Goal: Check status

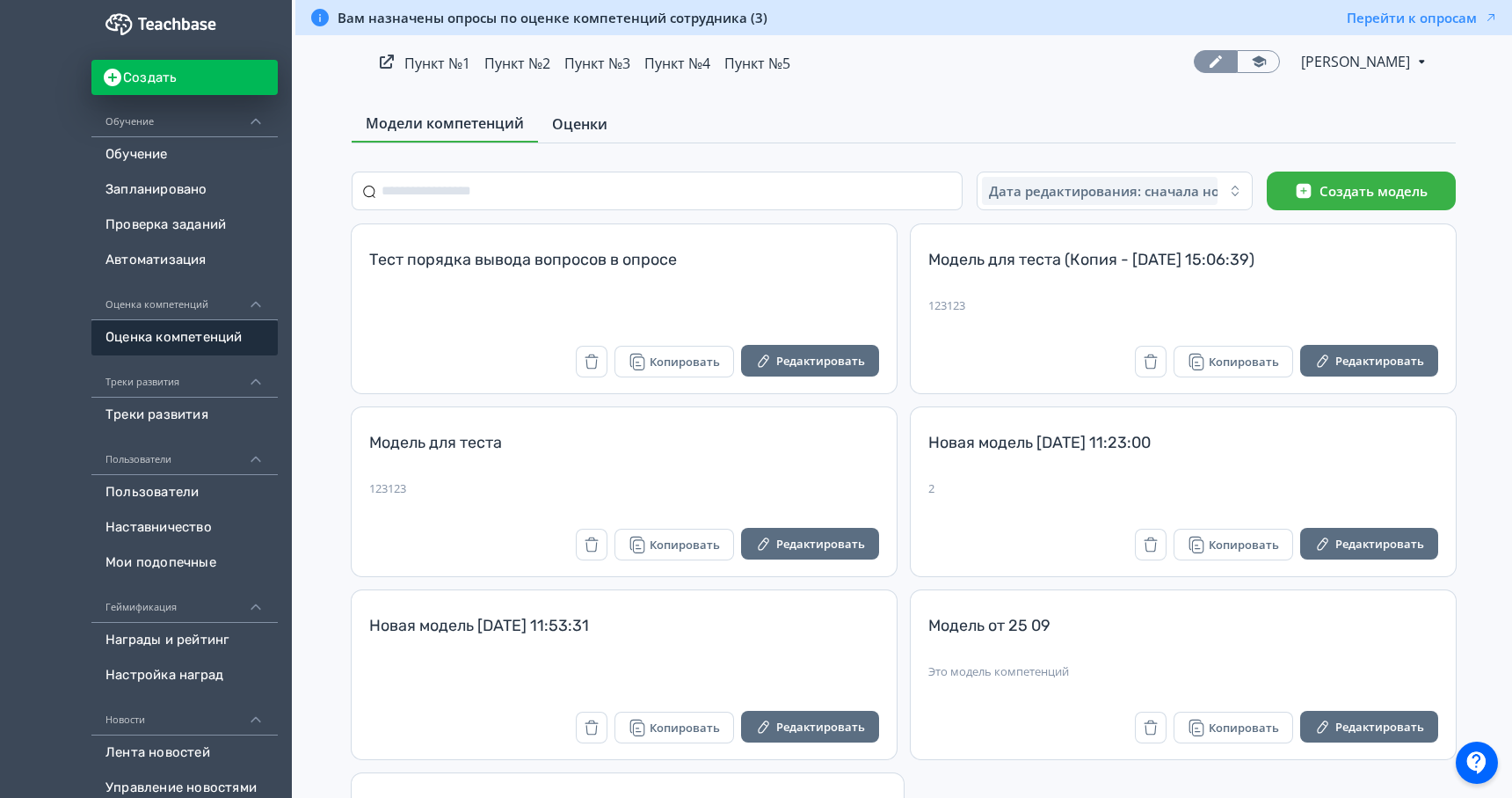
click at [585, 136] on link "Оценки" at bounding box center [579, 124] width 83 height 35
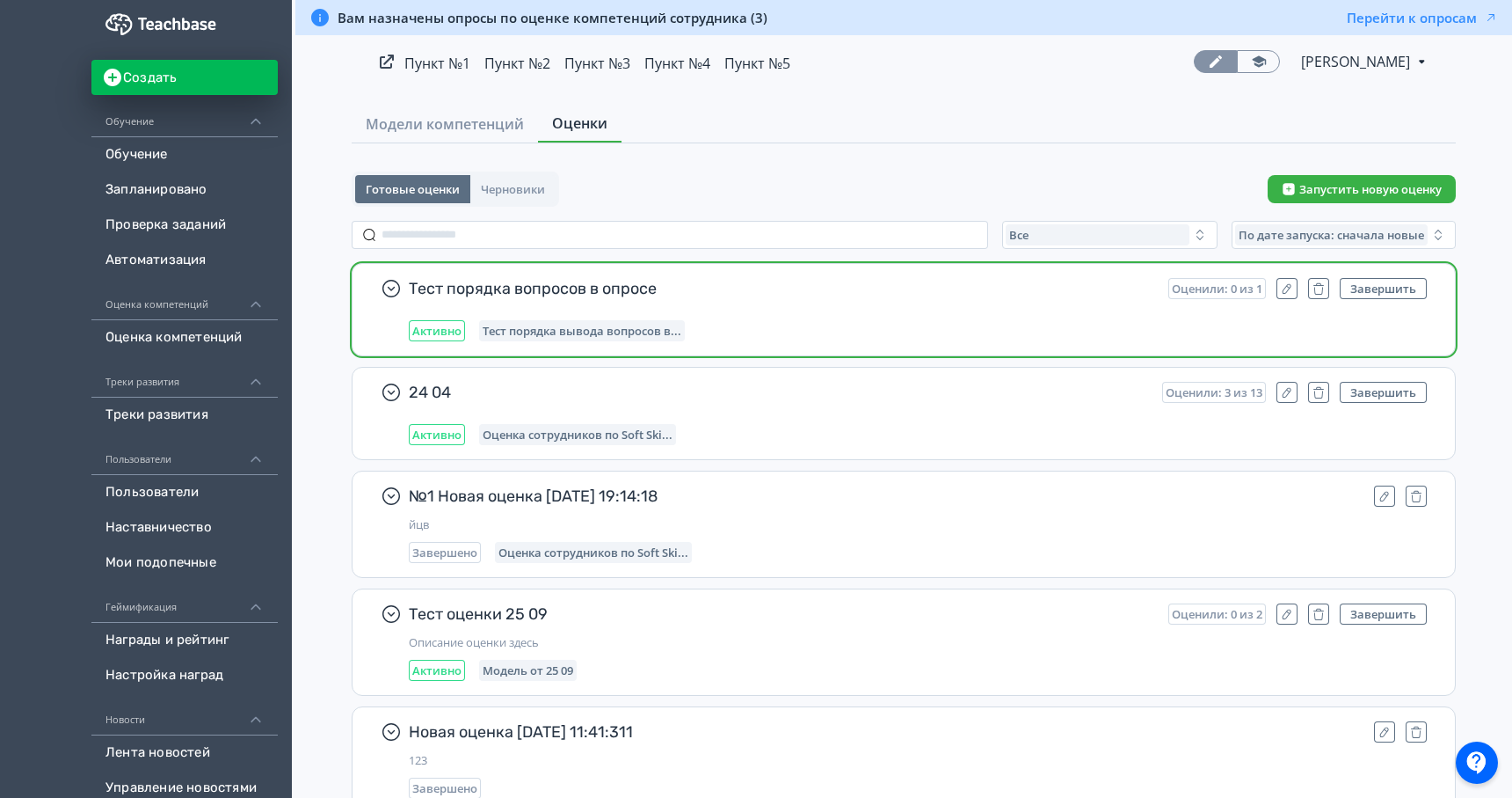
click at [643, 293] on span "Тест порядка вопросов в опросе" at bounding box center [782, 289] width 746 height 22
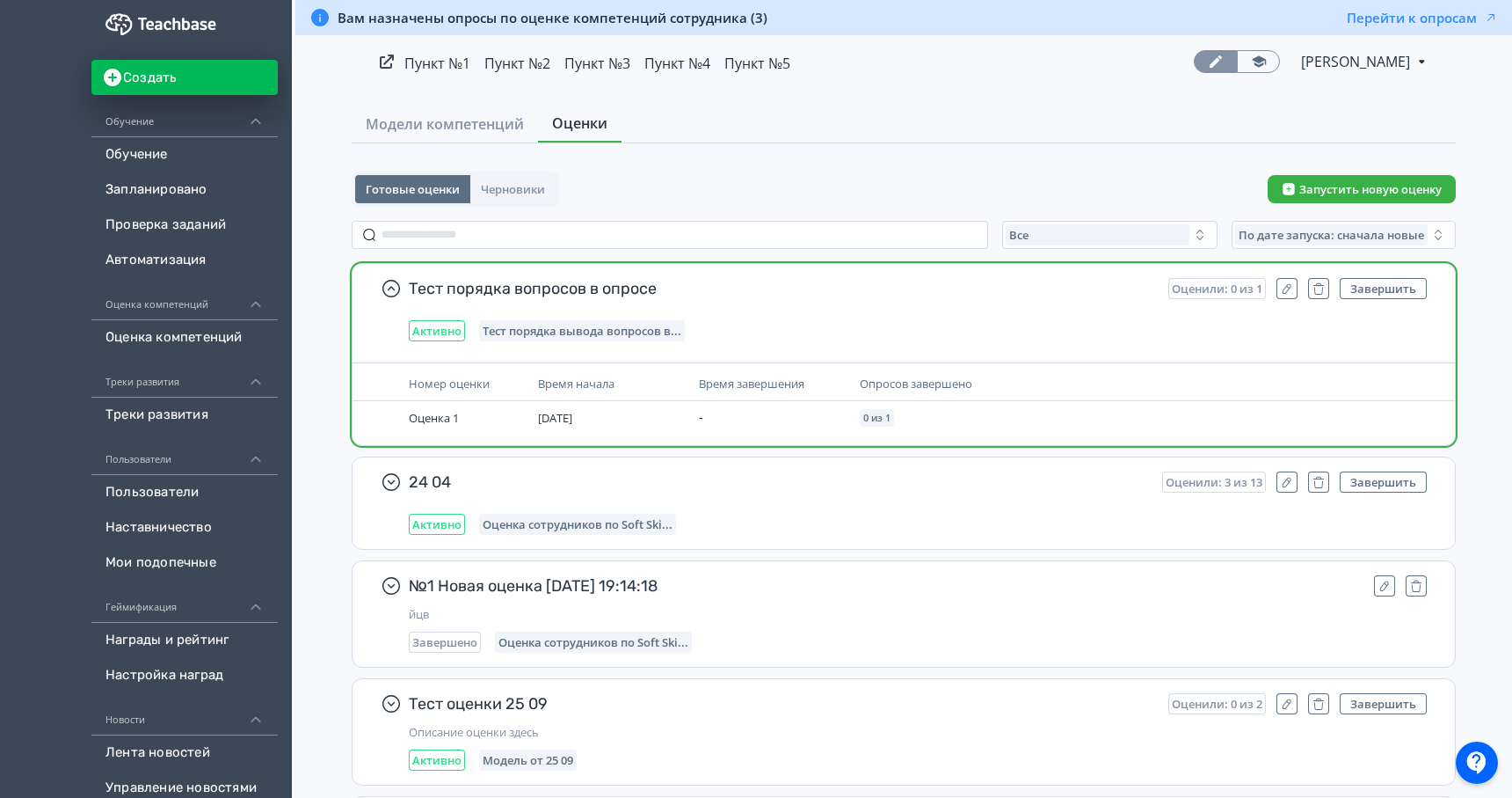
click at [800, 310] on div "Тест порядка вопросов в опросе Оценили: 0 из 1 Завершить Активно Тест порядка в…" at bounding box center [918, 309] width 1018 height 64
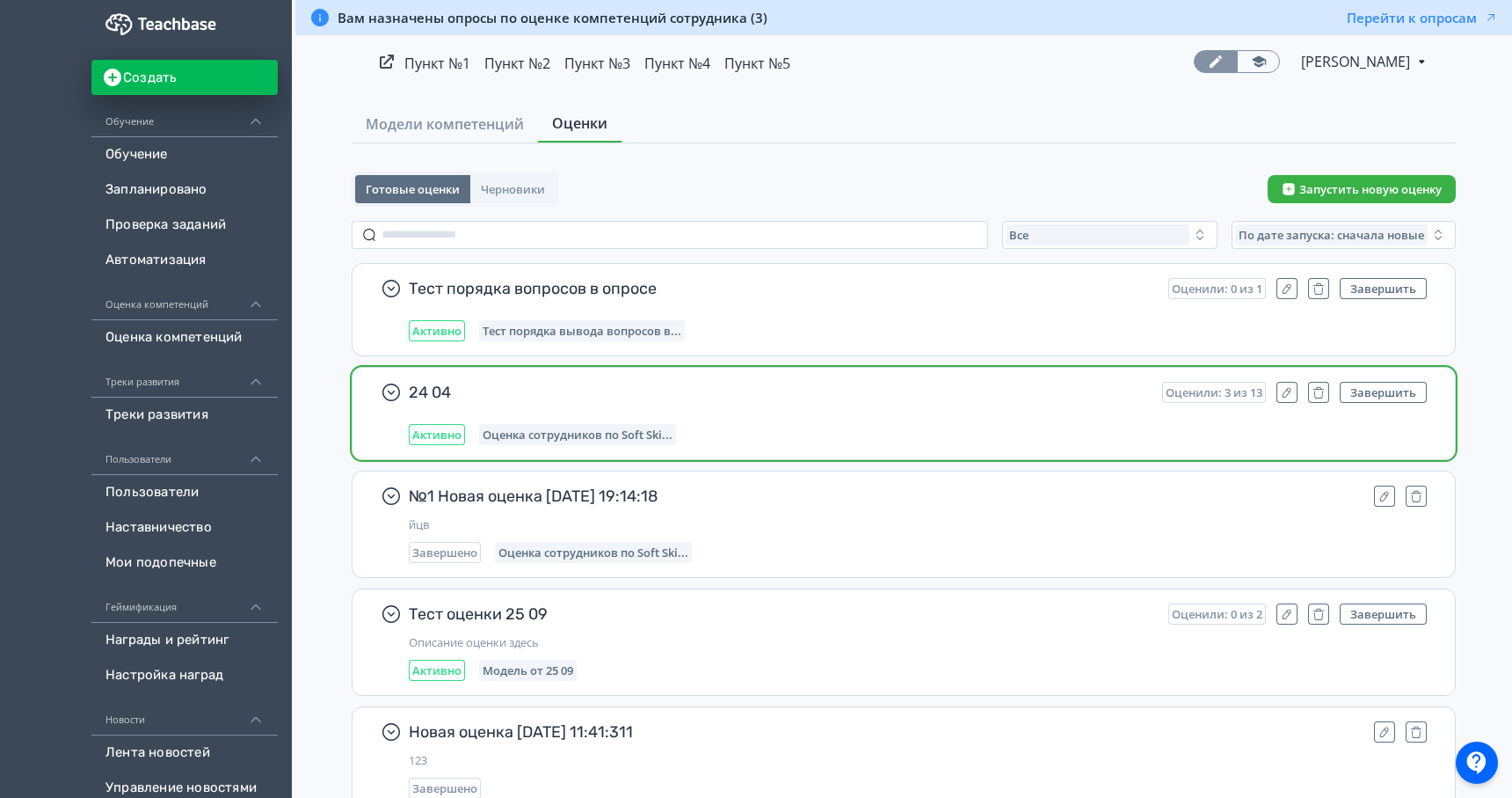
click at [800, 394] on span "24 04" at bounding box center [779, 393] width 740 height 22
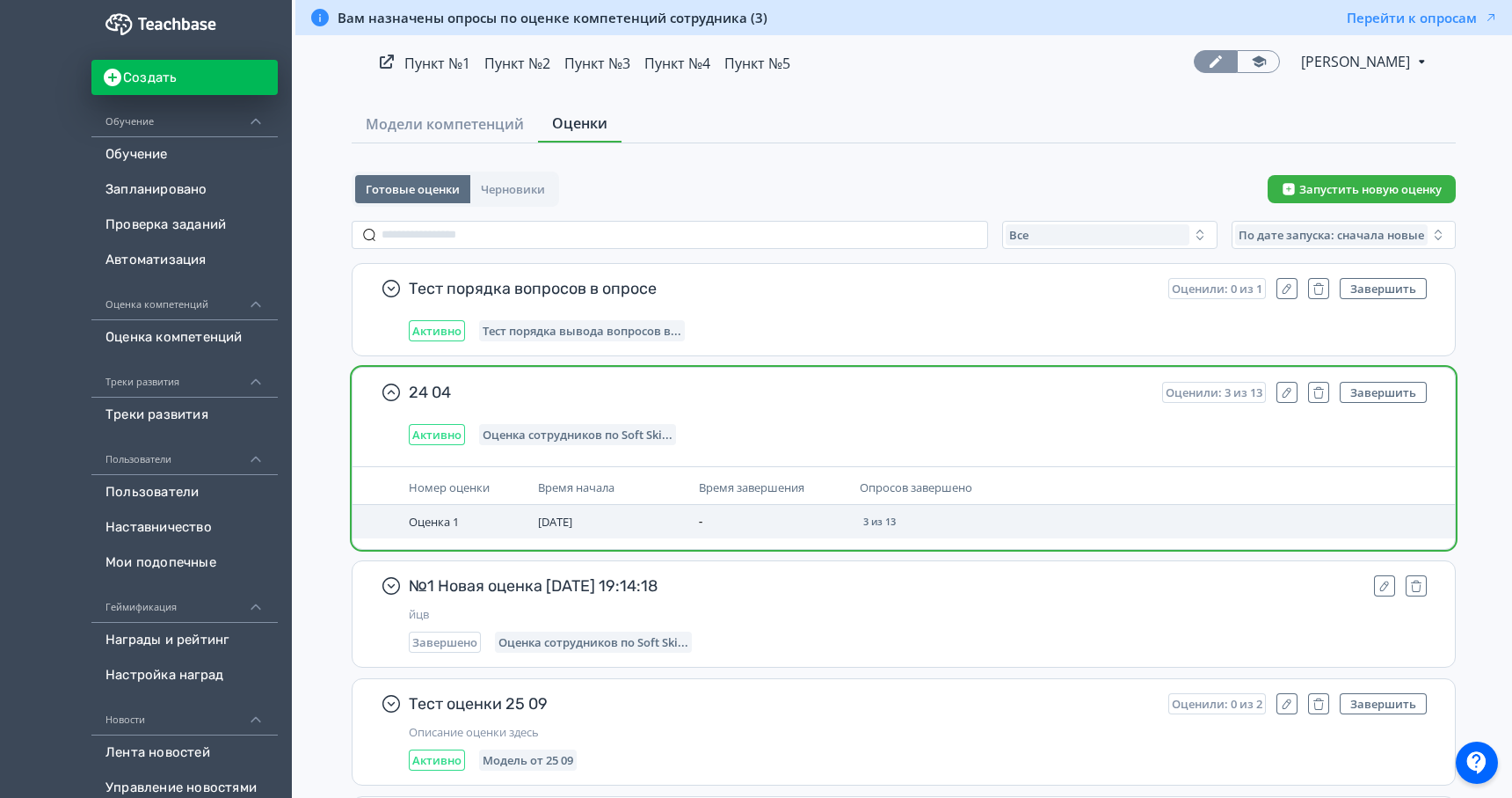
click at [741, 509] on td "-" at bounding box center [772, 521] width 161 height 33
click at [482, 521] on td "Оценка 1" at bounding box center [467, 521] width 130 height 33
click at [436, 521] on span "Оценка 1" at bounding box center [434, 521] width 50 height 16
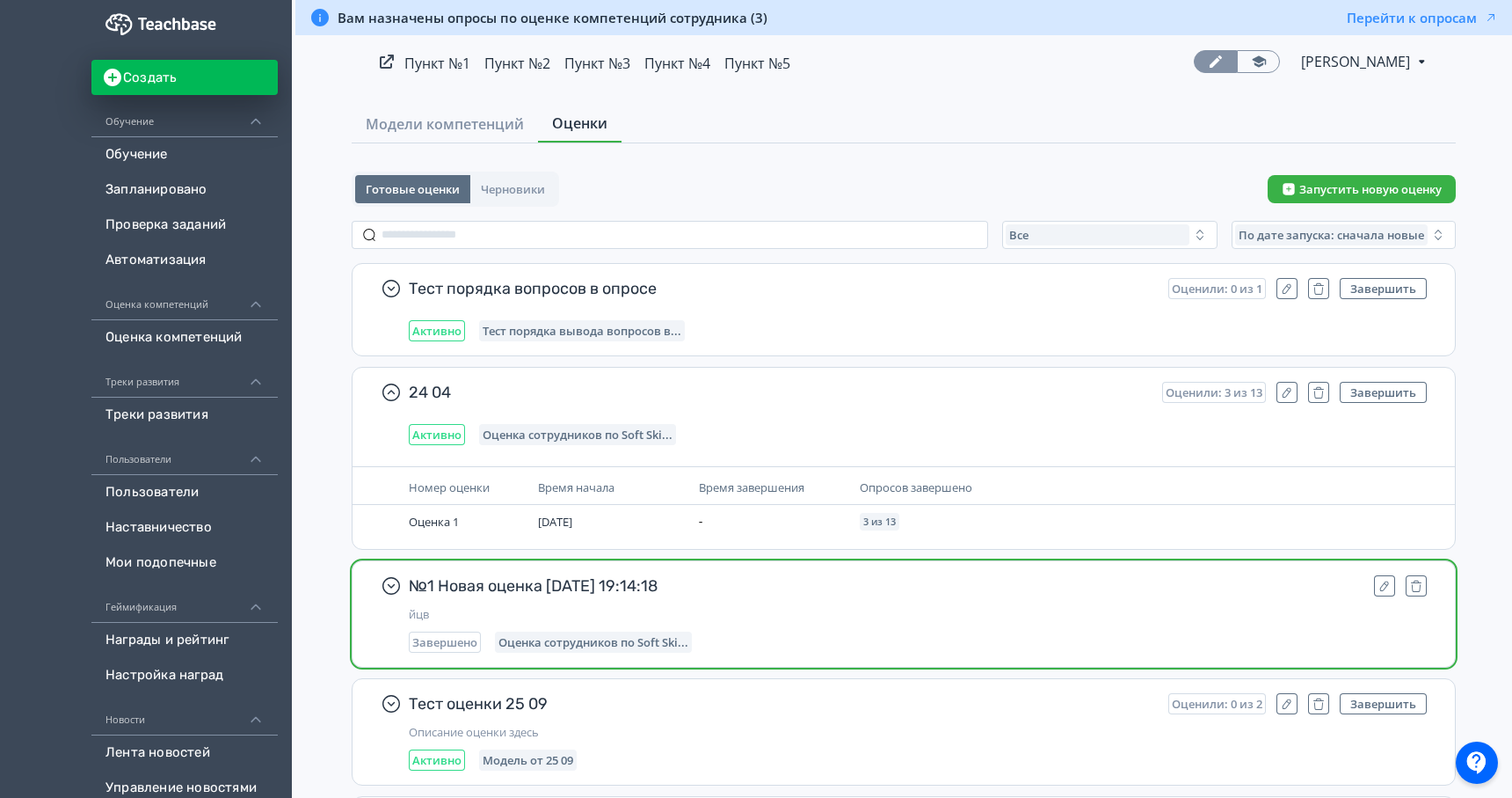
click at [936, 579] on span "№1 Новая оценка [DATE] 19:14:18" at bounding box center [885, 586] width 952 height 22
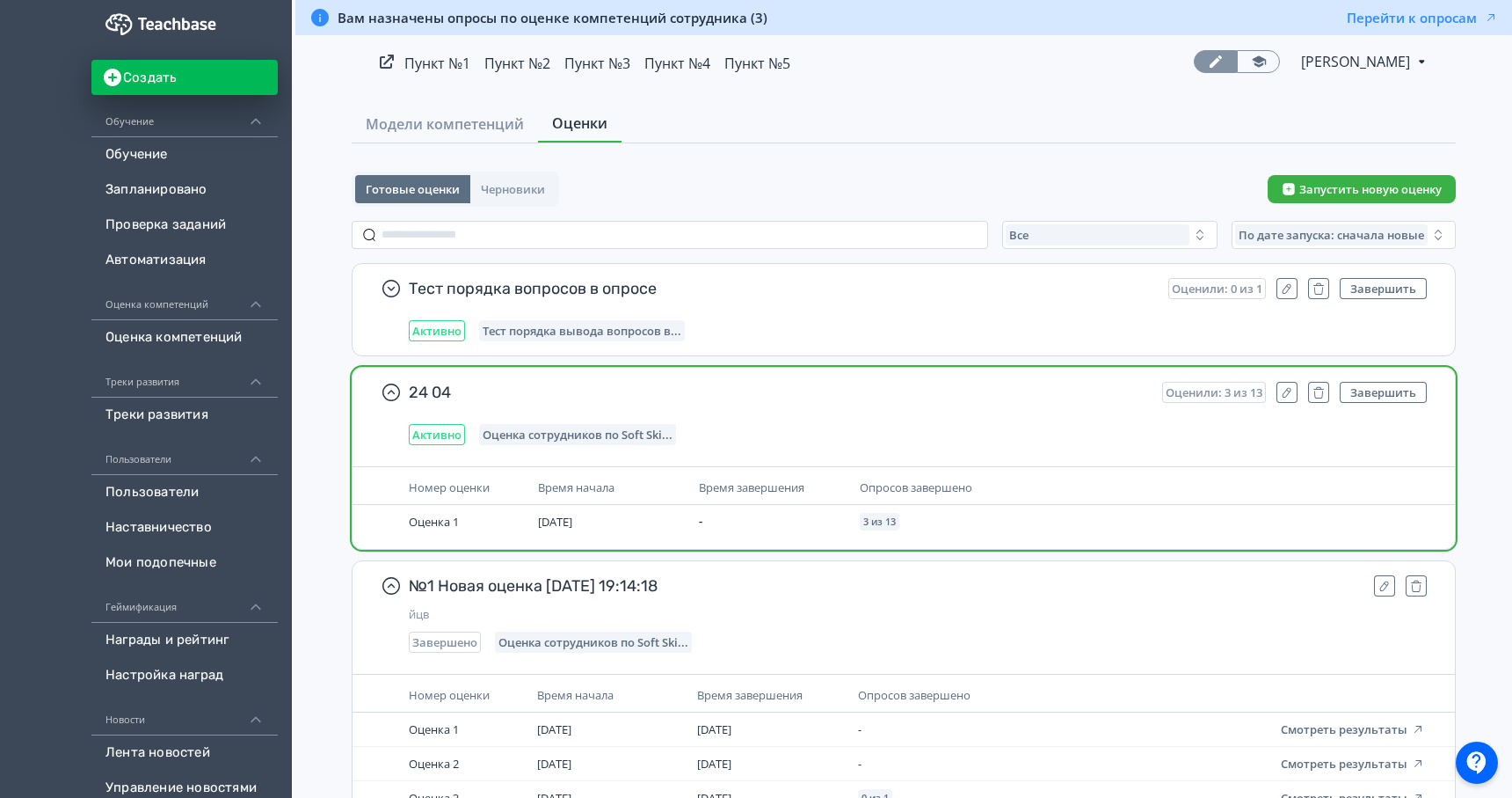
click at [960, 397] on span "24 04" at bounding box center [779, 393] width 740 height 22
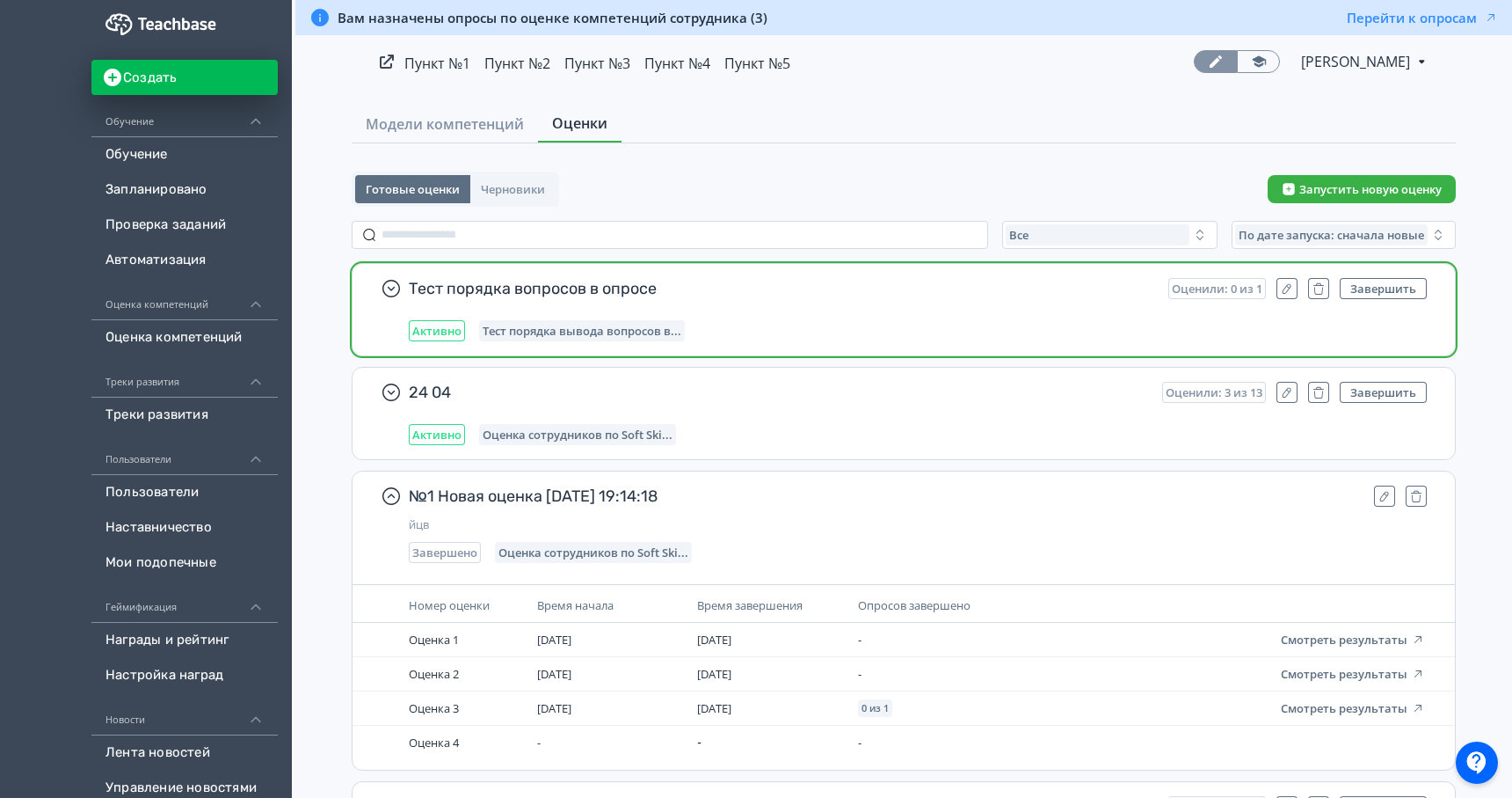
click at [982, 329] on div "Активно Тест порядка вывода вопросов в..." at bounding box center [918, 331] width 1018 height 22
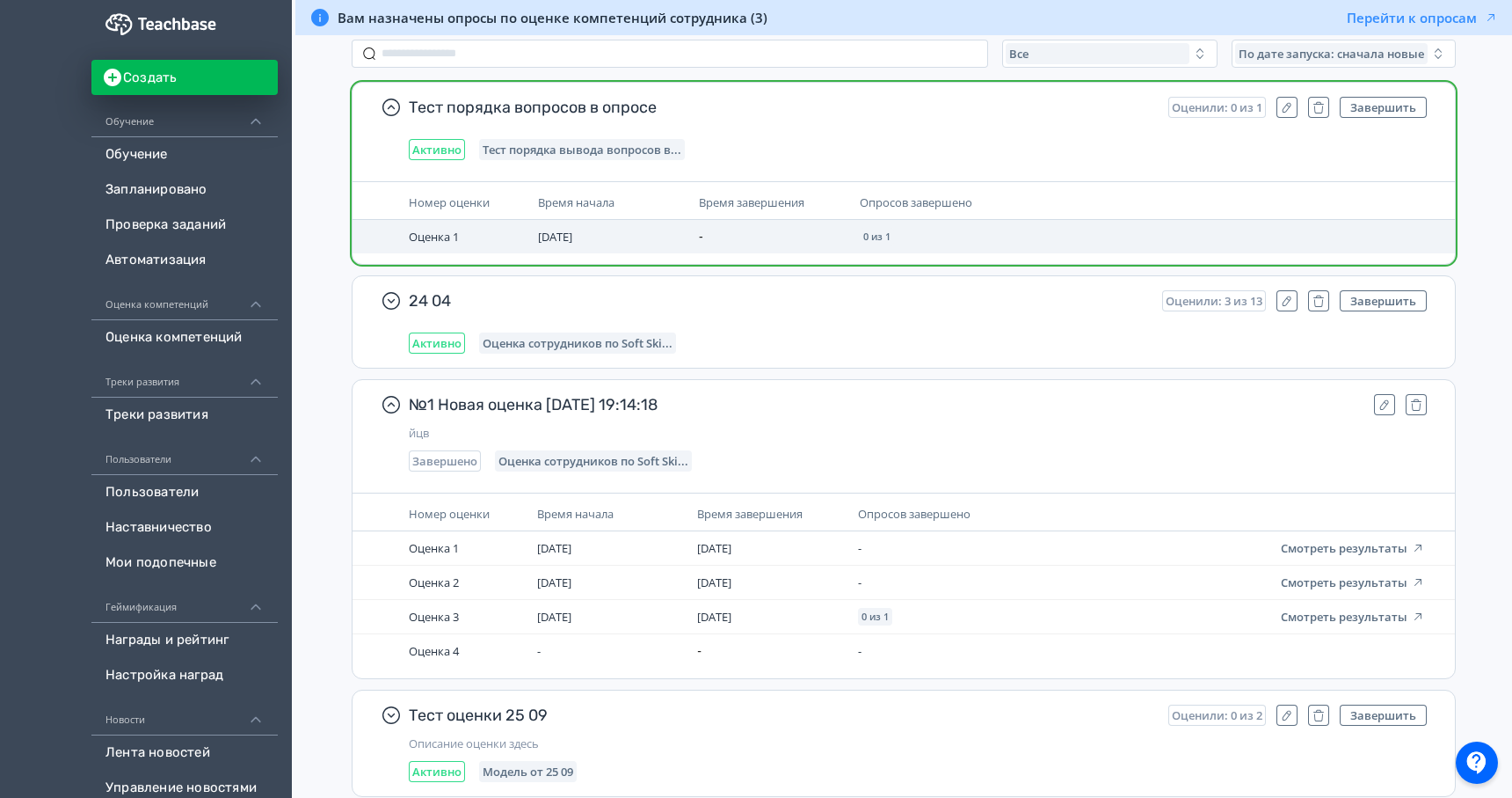
scroll to position [204, 0]
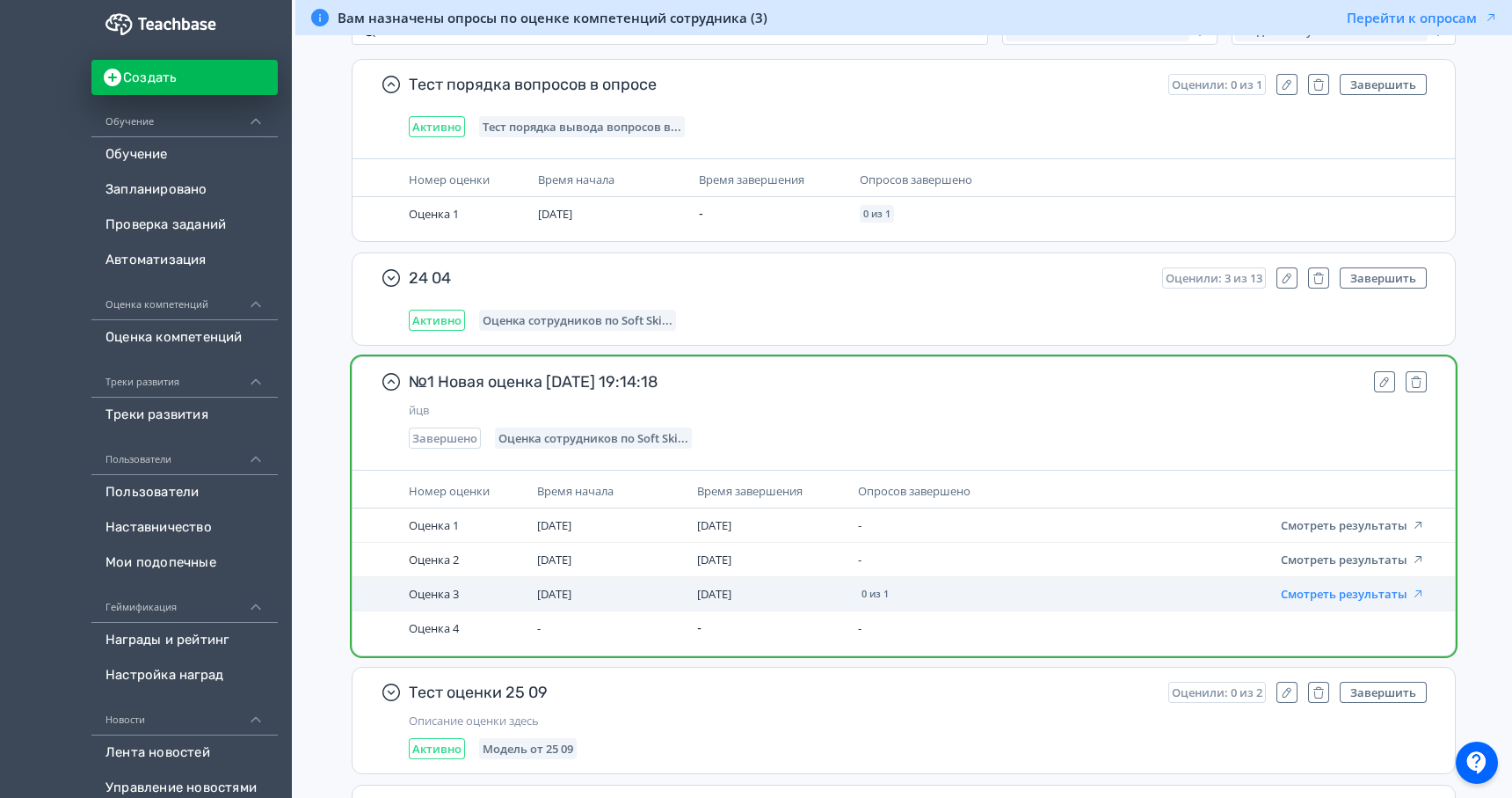
click at [1325, 597] on button "Смотреть результаты" at bounding box center [1353, 594] width 144 height 14
